Goal: Find specific page/section: Find specific page/section

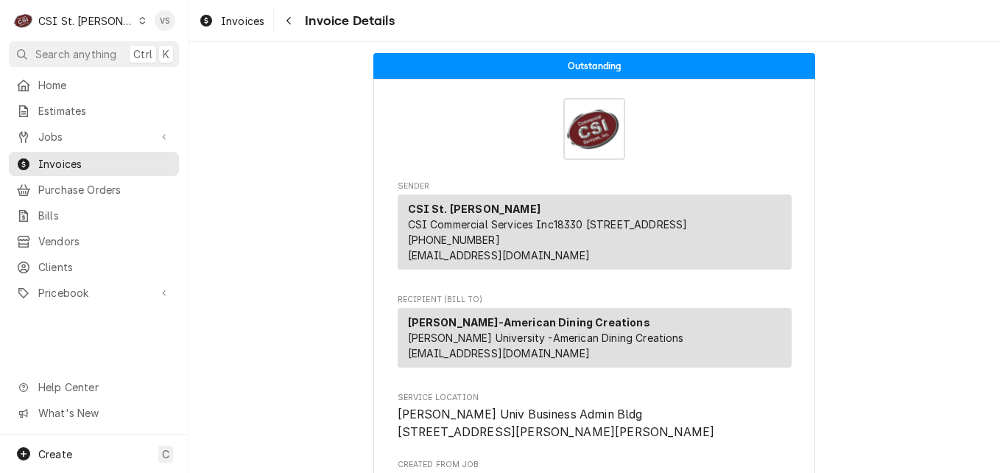
scroll to position [252, 0]
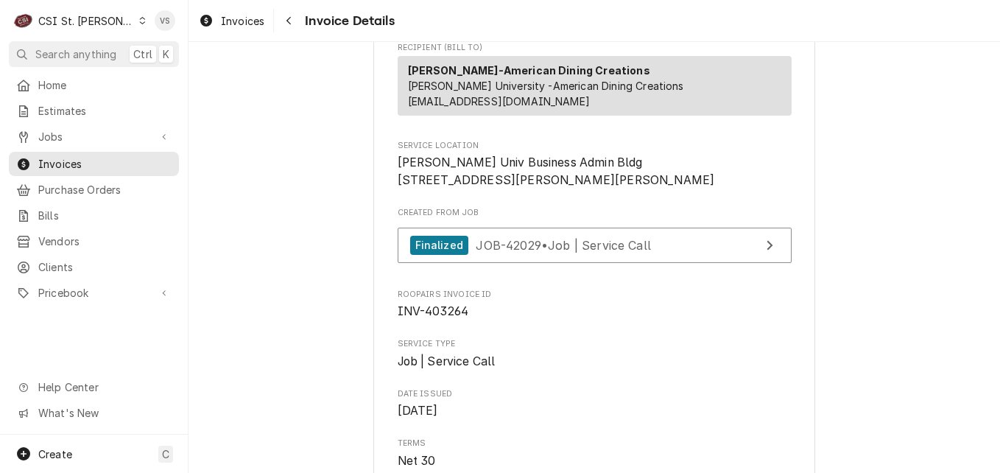
click at [139, 21] on icon "Dynamic Content Wrapper" at bounding box center [142, 20] width 7 height 7
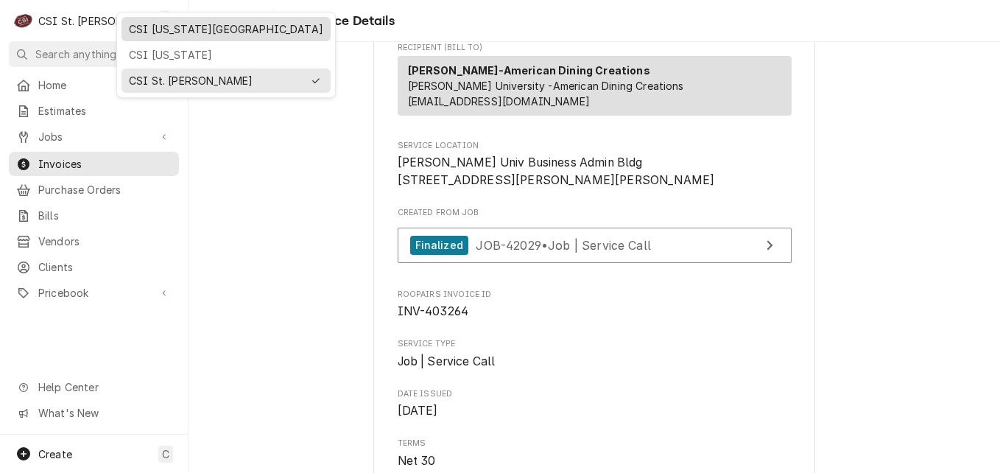
click at [145, 34] on div "CSI [US_STATE][GEOGRAPHIC_DATA]" at bounding box center [226, 28] width 194 height 15
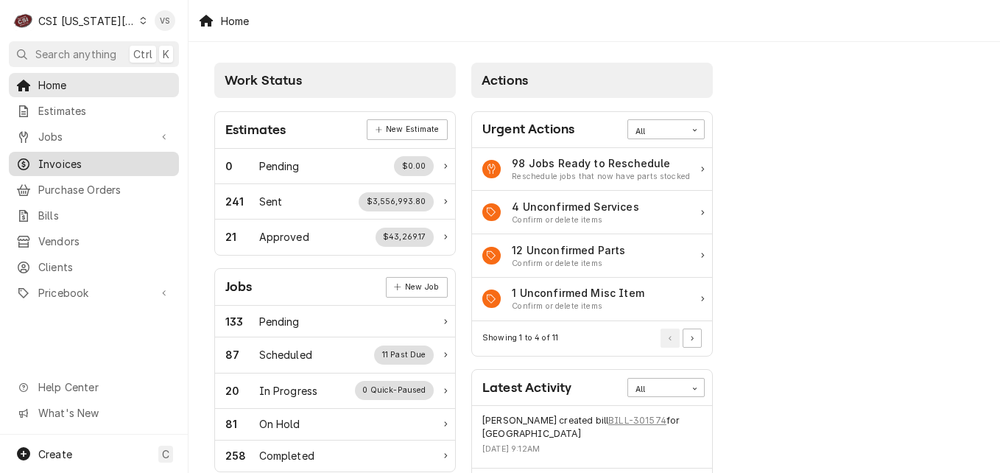
click at [57, 158] on span "Invoices" at bounding box center [104, 163] width 133 height 15
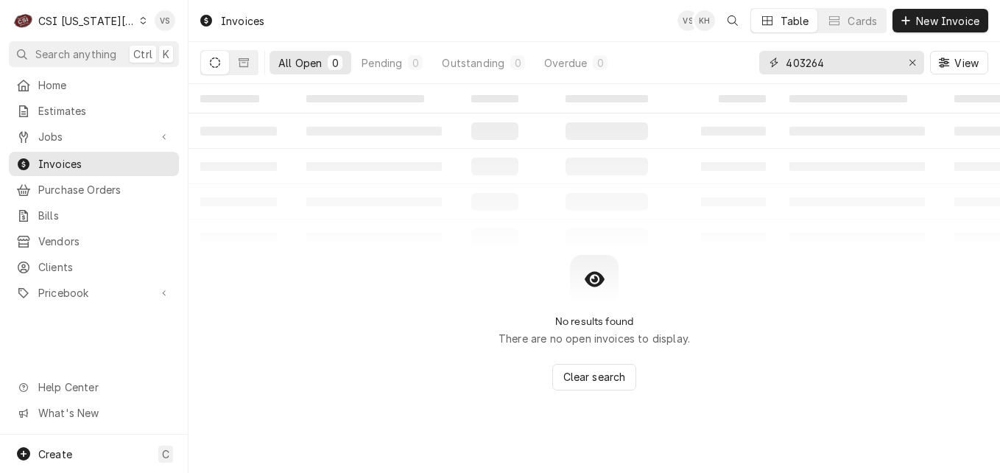
drag, startPoint x: 999, startPoint y: 141, endPoint x: 747, endPoint y: 57, distance: 265.2
click at [780, 63] on div "403264" at bounding box center [841, 63] width 165 height 24
type input "3"
click at [239, 62] on icon "Dynamic Content Wrapper" at bounding box center [244, 62] width 10 height 9
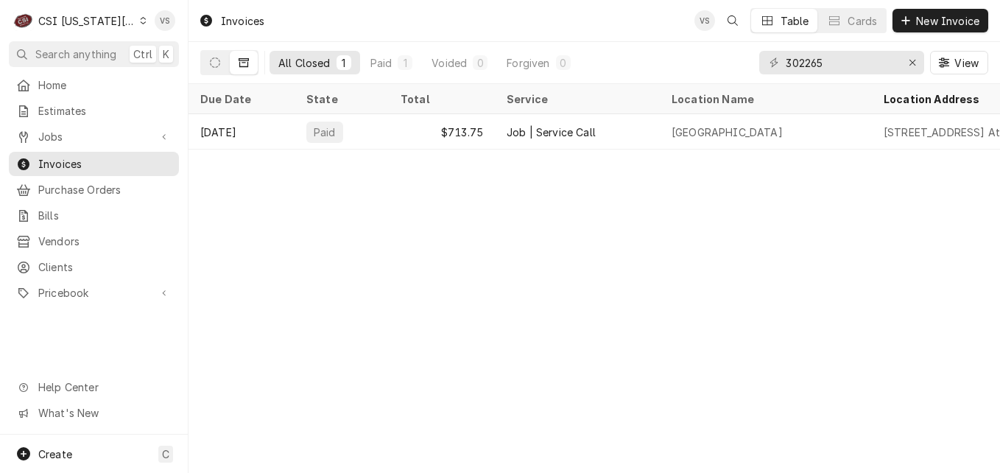
click at [122, 25] on div "C CSI Kansas City" at bounding box center [80, 20] width 142 height 29
drag, startPoint x: 832, startPoint y: 60, endPoint x: 759, endPoint y: 61, distance: 72.9
click at [759, 61] on html "C CSI Kansas City VS Search anything Ctrl K Home Estimates Jobs Jobs Job Series…" at bounding box center [500, 236] width 1000 height 473
type input "1"
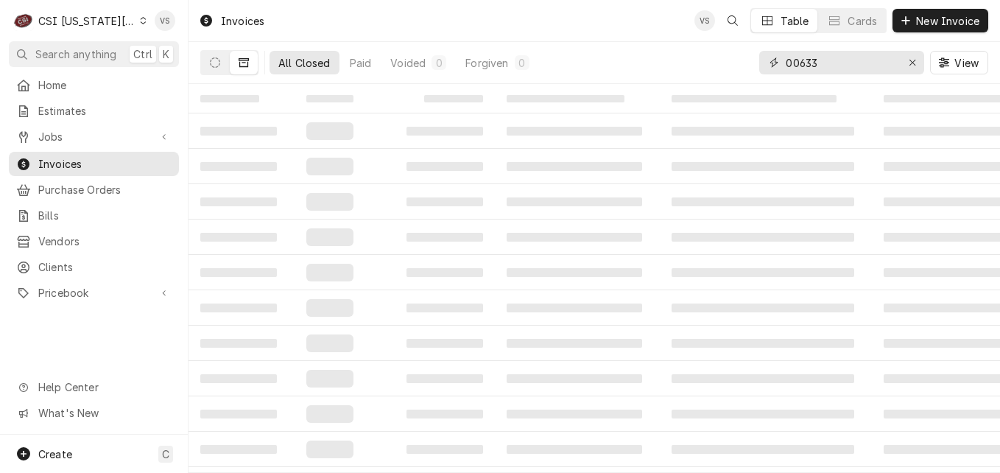
click at [787, 61] on input "00633" at bounding box center [840, 63] width 110 height 24
type input "100633"
click at [210, 70] on button "Dynamic Content Wrapper" at bounding box center [215, 63] width 28 height 24
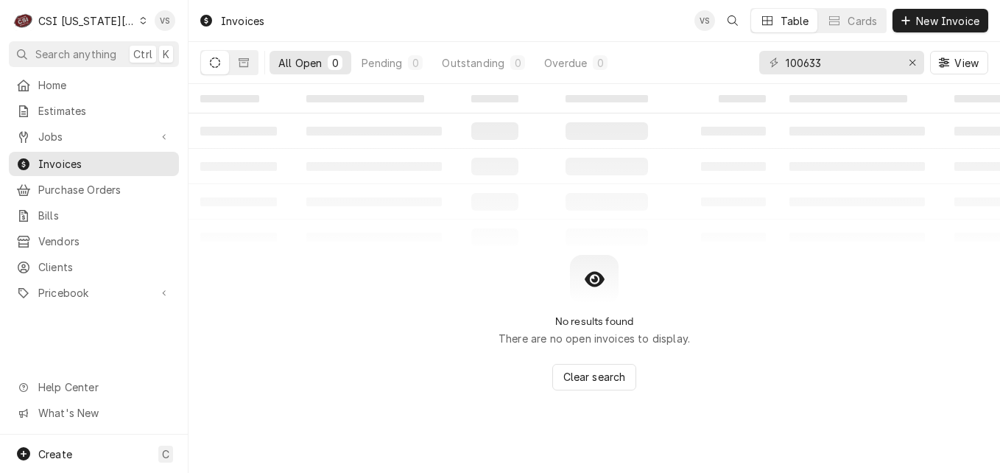
click at [141, 19] on icon "Dynamic Content Wrapper" at bounding box center [144, 20] width 6 height 7
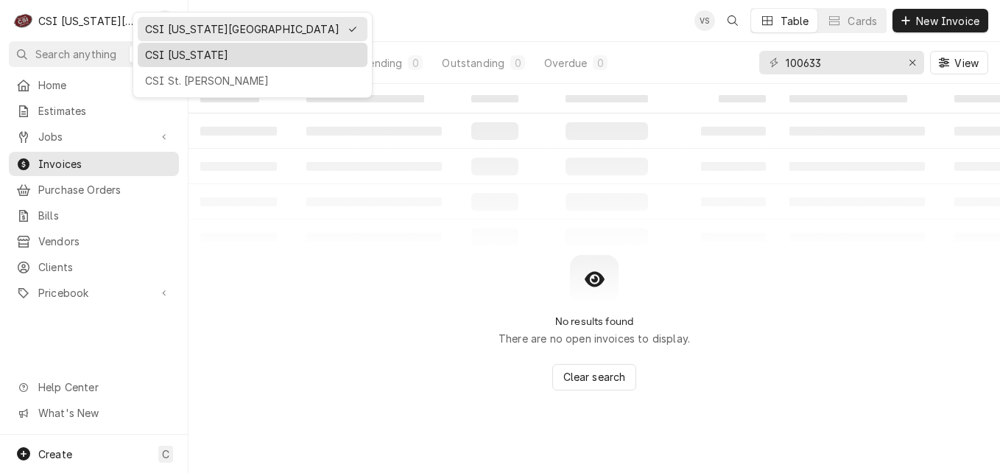
click at [169, 54] on div "CSI [US_STATE]" at bounding box center [252, 54] width 215 height 15
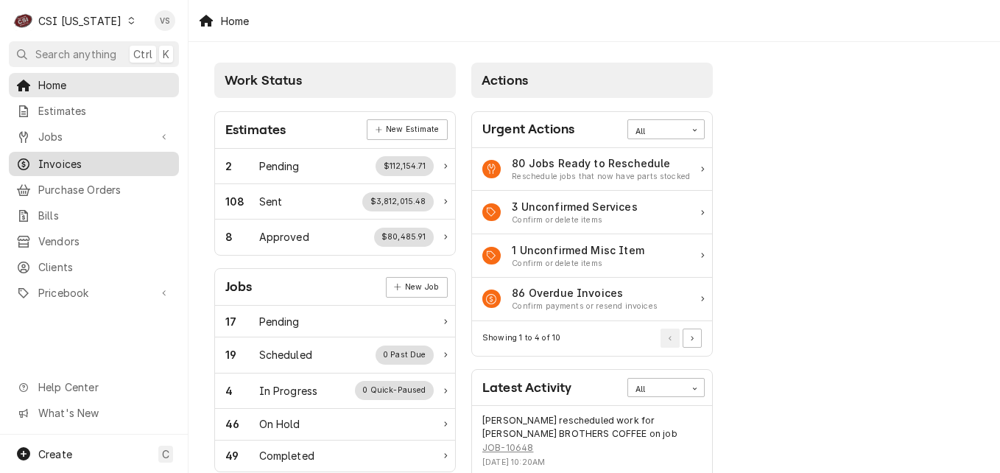
click at [68, 163] on span "Invoices" at bounding box center [104, 163] width 133 height 15
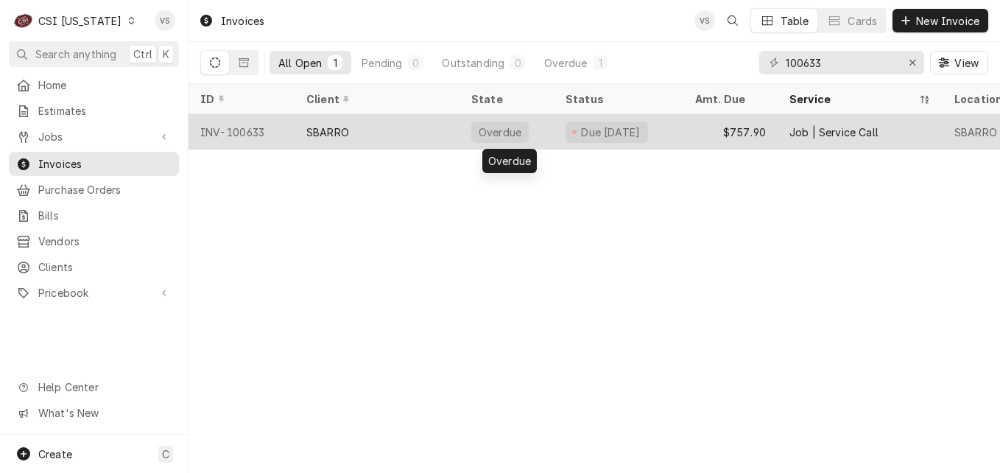
click at [410, 121] on div "SBARRO" at bounding box center [376, 131] width 165 height 35
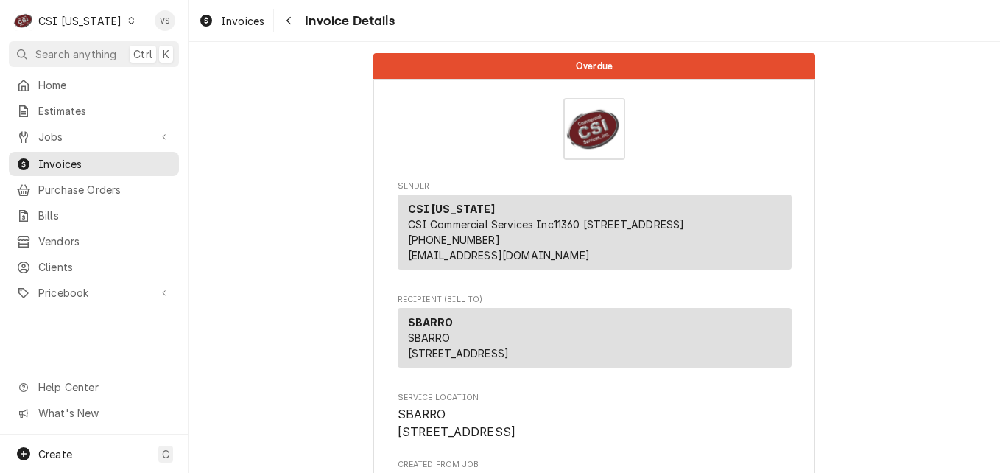
click at [128, 21] on icon "Dynamic Content Wrapper" at bounding box center [131, 20] width 7 height 7
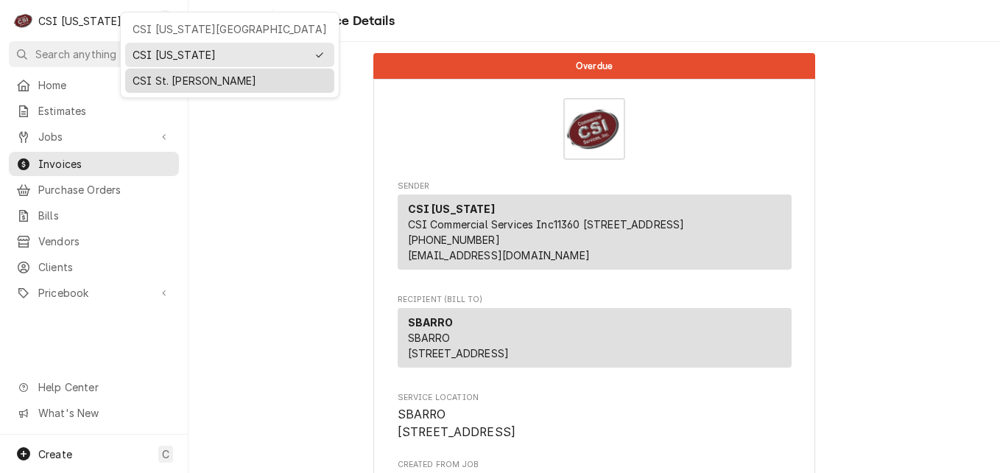
click at [148, 79] on div "CSI St. [PERSON_NAME]" at bounding box center [230, 80] width 194 height 15
